Goal: Transaction & Acquisition: Book appointment/travel/reservation

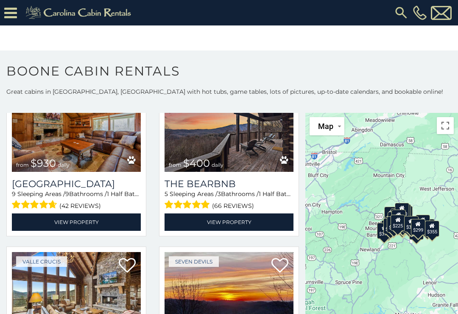
scroll to position [738, 0]
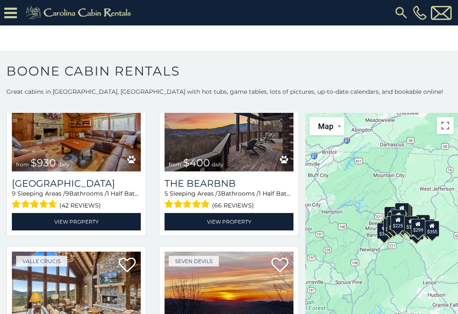
click at [247, 153] on img at bounding box center [229, 128] width 129 height 87
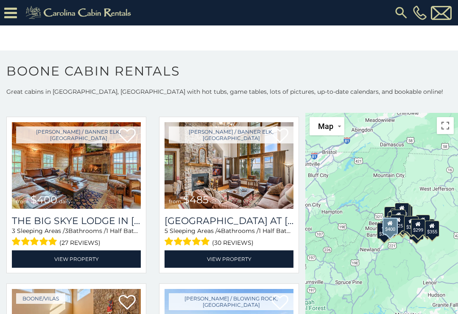
scroll to position [1037, 0]
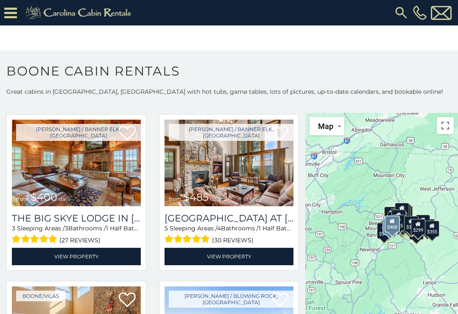
click at [89, 174] on img at bounding box center [76, 163] width 129 height 87
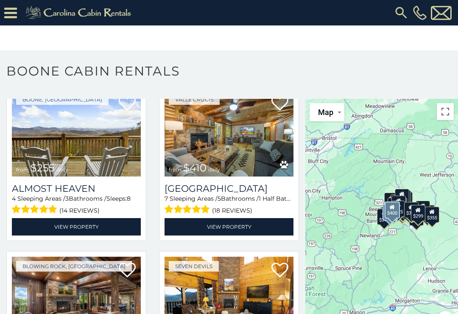
scroll to position [1551, 0]
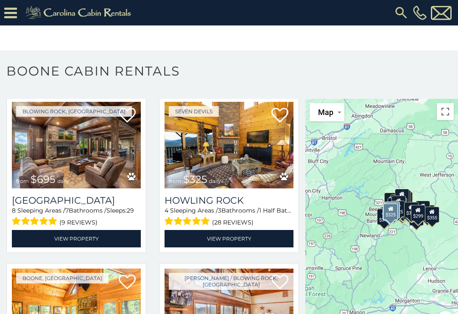
scroll to position [1708, 0]
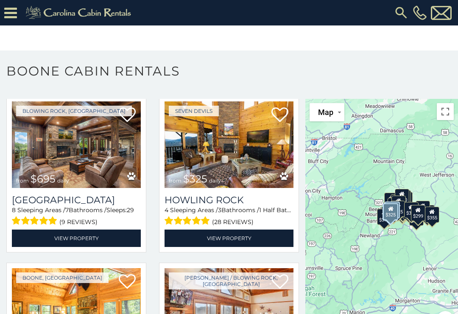
click at [81, 145] on img at bounding box center [76, 144] width 129 height 87
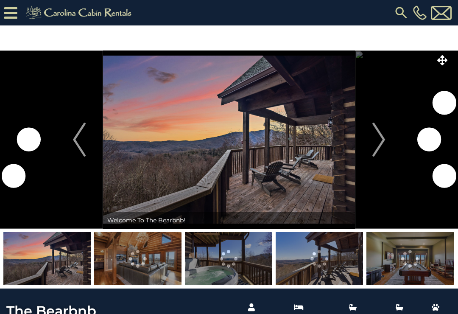
click at [383, 144] on img "Next" at bounding box center [379, 140] width 13 height 34
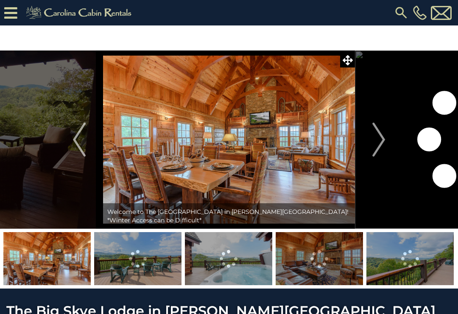
click at [386, 139] on button "Next" at bounding box center [379, 139] width 48 height 178
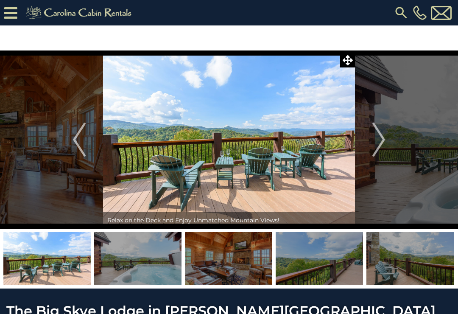
click at [381, 145] on img "Next" at bounding box center [379, 140] width 13 height 34
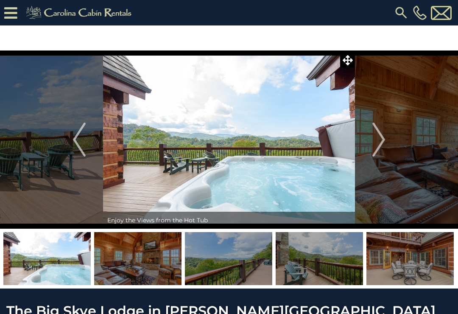
click at [377, 147] on img "Next" at bounding box center [379, 140] width 13 height 34
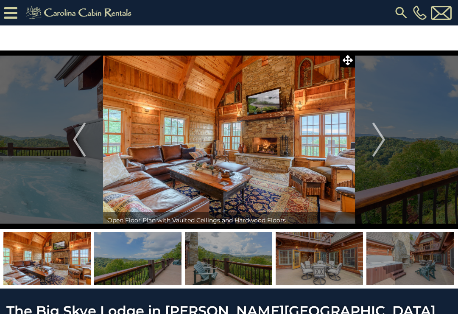
click at [379, 140] on img "Next" at bounding box center [379, 140] width 13 height 34
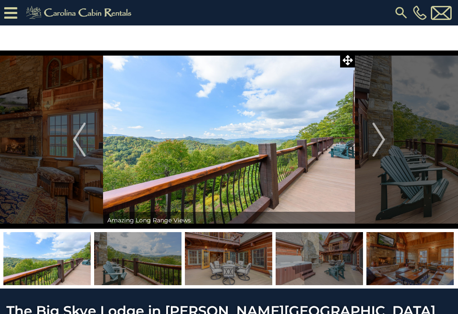
click at [381, 138] on img "Next" at bounding box center [379, 140] width 13 height 34
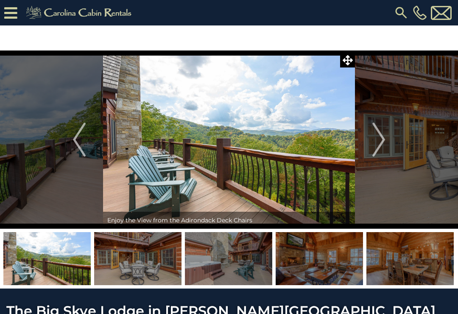
click at [383, 142] on img "Next" at bounding box center [379, 140] width 13 height 34
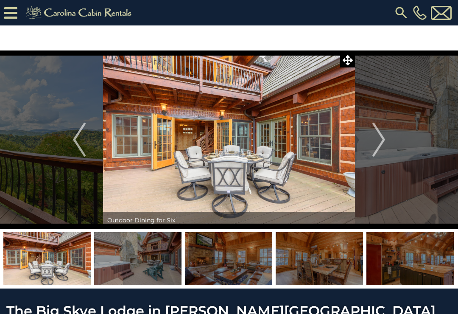
click at [383, 139] on img "Next" at bounding box center [379, 140] width 13 height 34
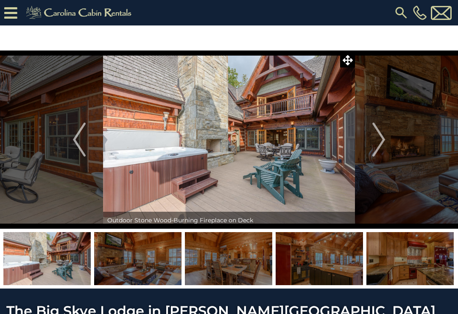
click at [382, 143] on img "Next" at bounding box center [379, 140] width 13 height 34
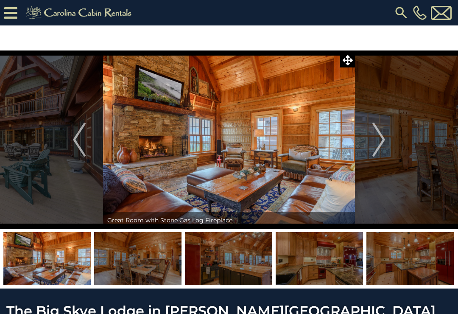
click at [379, 144] on img "Next" at bounding box center [379, 140] width 13 height 34
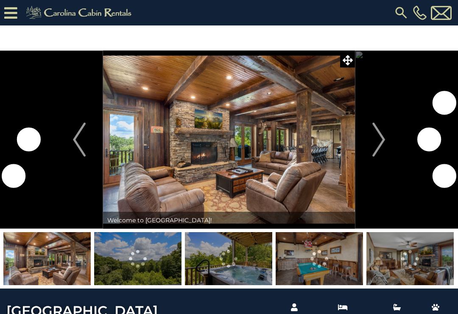
click at [381, 151] on img "Next" at bounding box center [379, 140] width 13 height 34
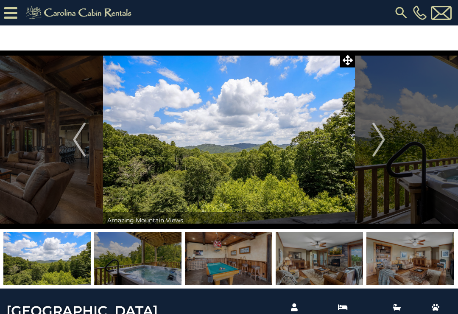
click at [384, 138] on img "Next" at bounding box center [379, 140] width 13 height 34
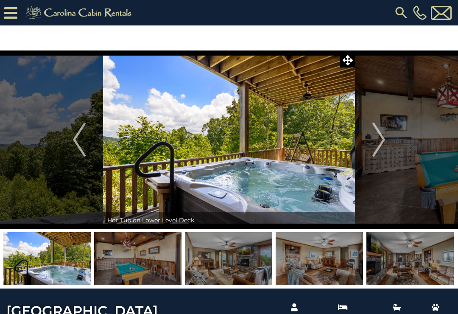
click at [379, 142] on img "Next" at bounding box center [379, 140] width 13 height 34
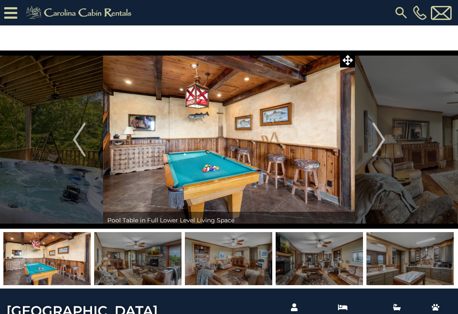
click at [380, 129] on img "Next" at bounding box center [379, 140] width 13 height 34
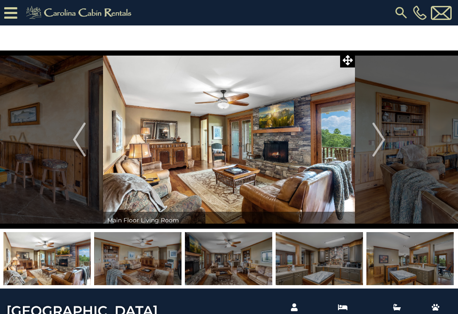
click at [383, 129] on img "Next" at bounding box center [379, 140] width 13 height 34
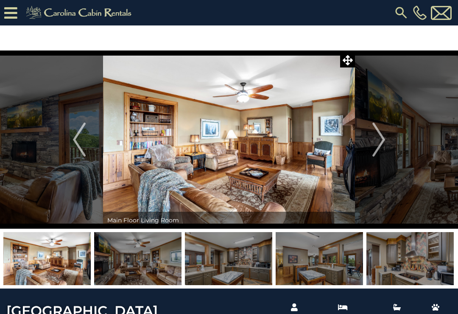
click at [383, 134] on img "Next" at bounding box center [379, 140] width 13 height 34
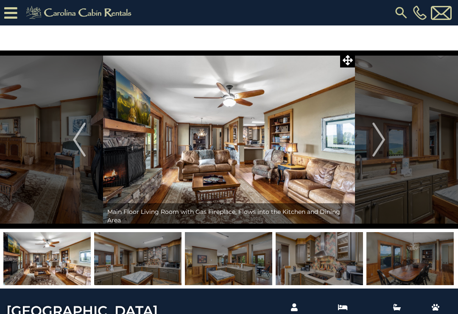
click at [382, 136] on img "Next" at bounding box center [379, 140] width 13 height 34
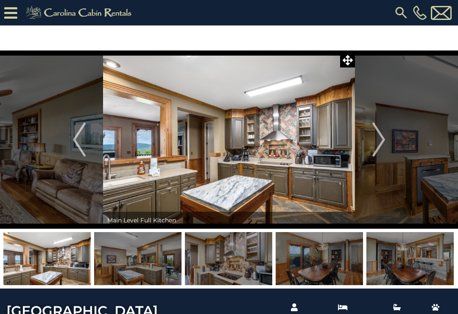
click at [382, 137] on img "Next" at bounding box center [379, 140] width 13 height 34
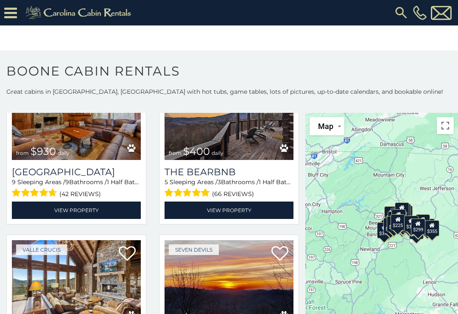
scroll to position [726, 0]
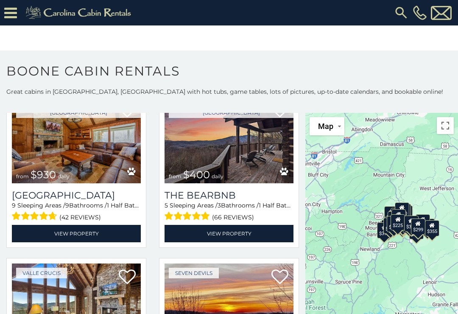
click at [100, 162] on img at bounding box center [76, 140] width 129 height 87
click at [86, 163] on img at bounding box center [76, 140] width 129 height 87
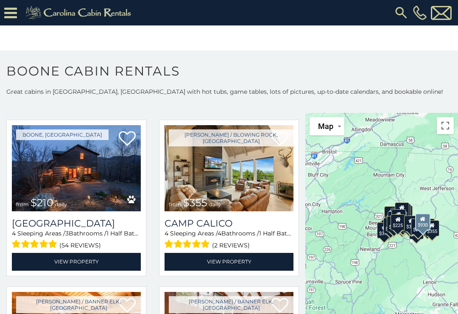
scroll to position [2036, 0]
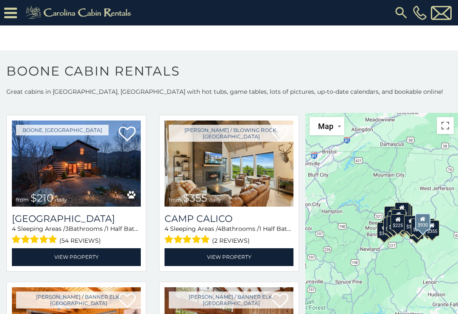
click at [82, 179] on img at bounding box center [76, 164] width 129 height 87
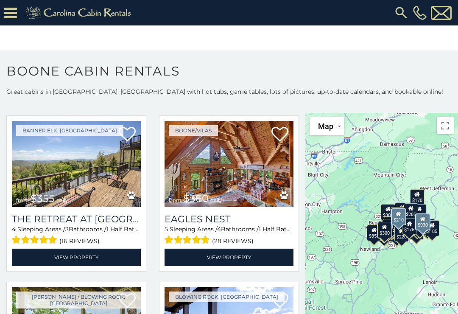
scroll to position [3036, 0]
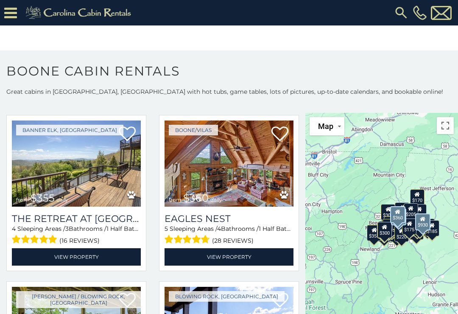
click at [238, 182] on img at bounding box center [229, 164] width 129 height 87
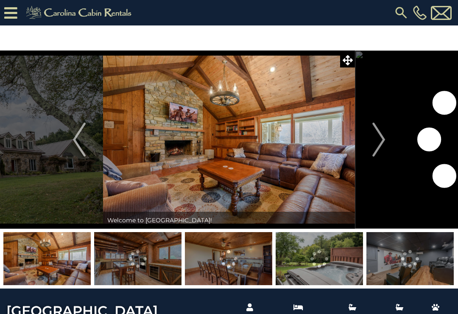
click at [380, 145] on img "Next" at bounding box center [379, 140] width 13 height 34
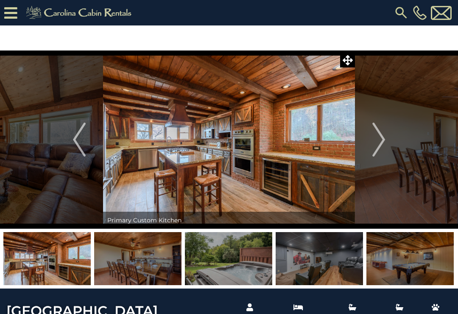
click at [381, 136] on img "Next" at bounding box center [379, 140] width 13 height 34
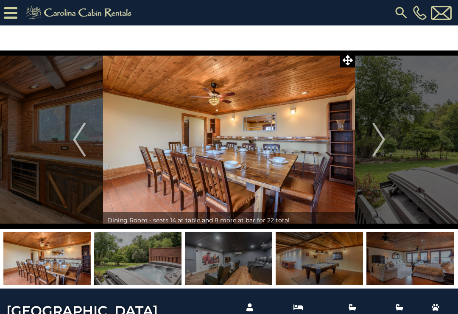
click at [380, 144] on img "Next" at bounding box center [379, 140] width 13 height 34
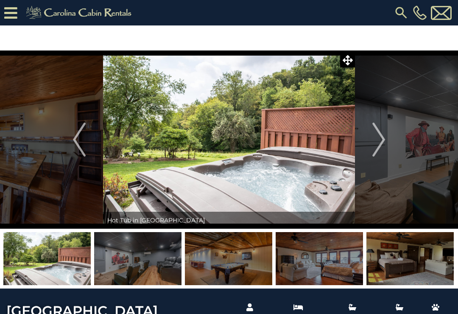
click at [381, 141] on img "Next" at bounding box center [379, 140] width 13 height 34
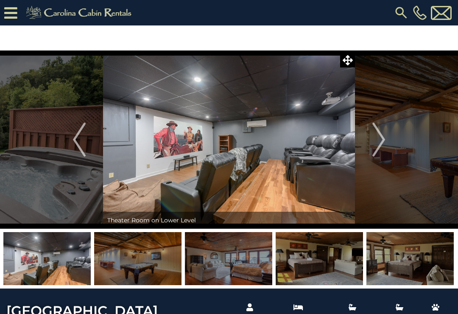
click at [381, 143] on img "Next" at bounding box center [379, 140] width 13 height 34
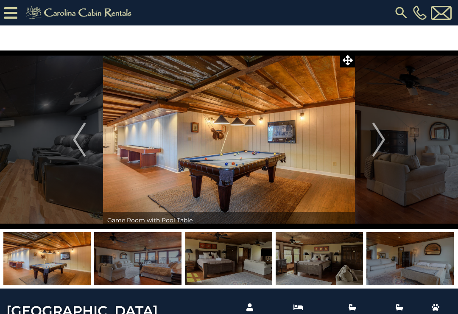
click at [379, 141] on img "Next" at bounding box center [379, 140] width 13 height 34
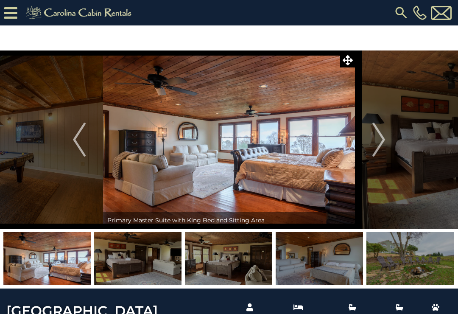
click at [384, 147] on img "Next" at bounding box center [379, 140] width 13 height 34
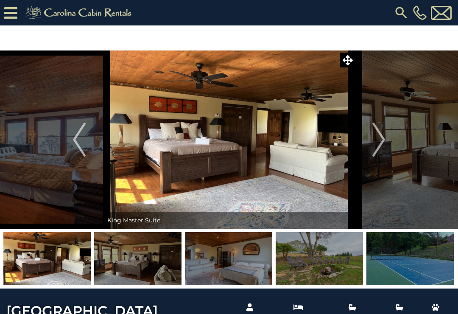
click at [381, 139] on img "Next" at bounding box center [379, 140] width 13 height 34
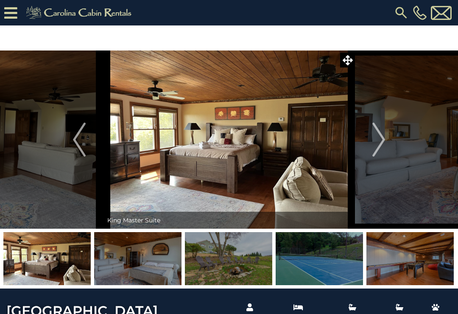
click at [383, 140] on img "Next" at bounding box center [379, 140] width 13 height 34
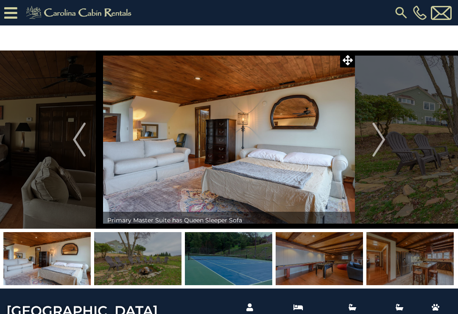
click at [383, 135] on img "Next" at bounding box center [379, 140] width 13 height 34
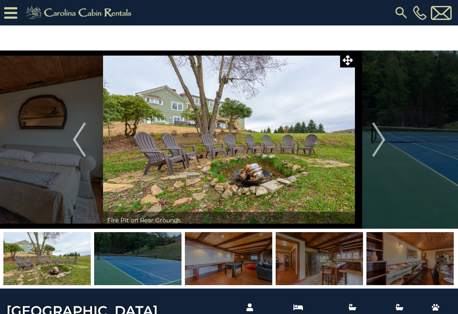
click at [386, 141] on button "Next" at bounding box center [379, 139] width 48 height 178
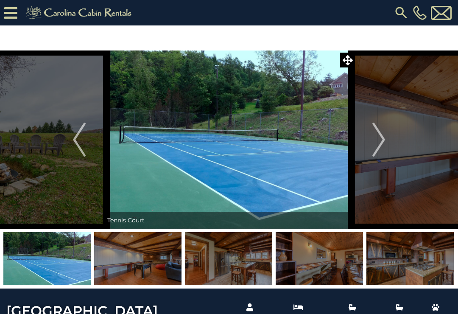
click at [383, 135] on img "Next" at bounding box center [379, 140] width 13 height 34
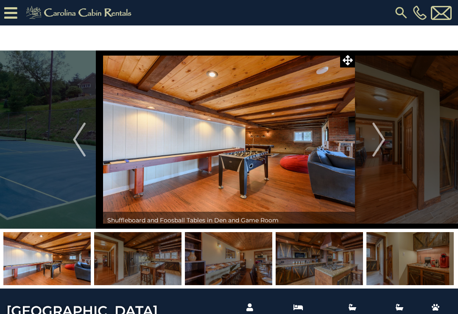
click at [383, 140] on img "Next" at bounding box center [379, 140] width 13 height 34
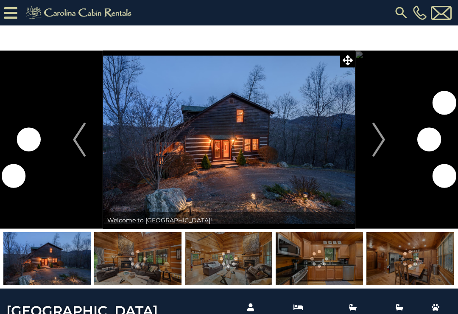
click at [385, 135] on img "Next" at bounding box center [379, 140] width 13 height 34
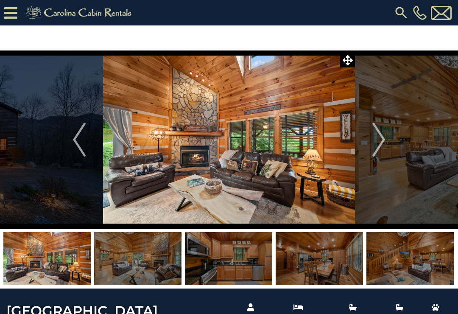
click at [379, 141] on img "Next" at bounding box center [379, 140] width 13 height 34
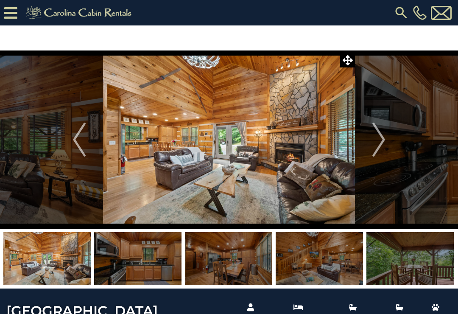
click at [380, 143] on img "Next" at bounding box center [379, 140] width 13 height 34
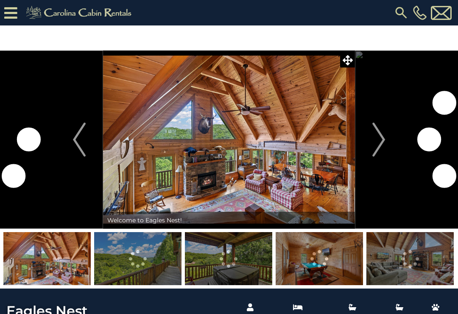
click at [384, 146] on img "Next" at bounding box center [379, 140] width 13 height 34
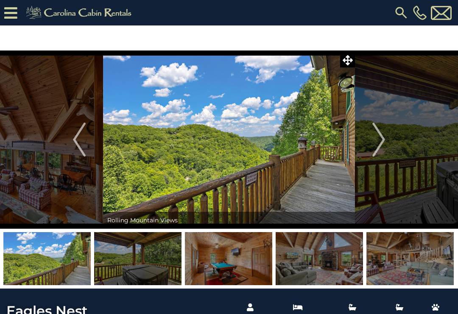
click at [382, 143] on img "Next" at bounding box center [379, 140] width 13 height 34
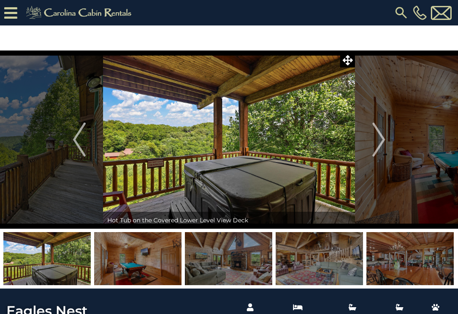
click at [380, 140] on img "Next" at bounding box center [379, 140] width 13 height 34
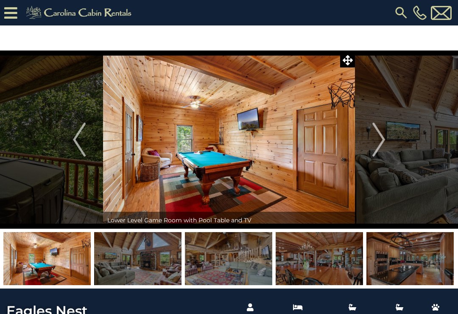
click at [384, 135] on img "Next" at bounding box center [379, 140] width 13 height 34
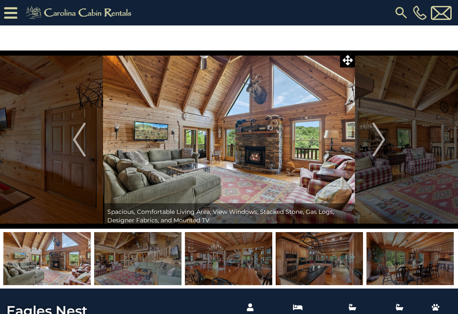
click at [375, 142] on img "Next" at bounding box center [379, 140] width 13 height 34
